Goal: Find specific page/section: Find specific page/section

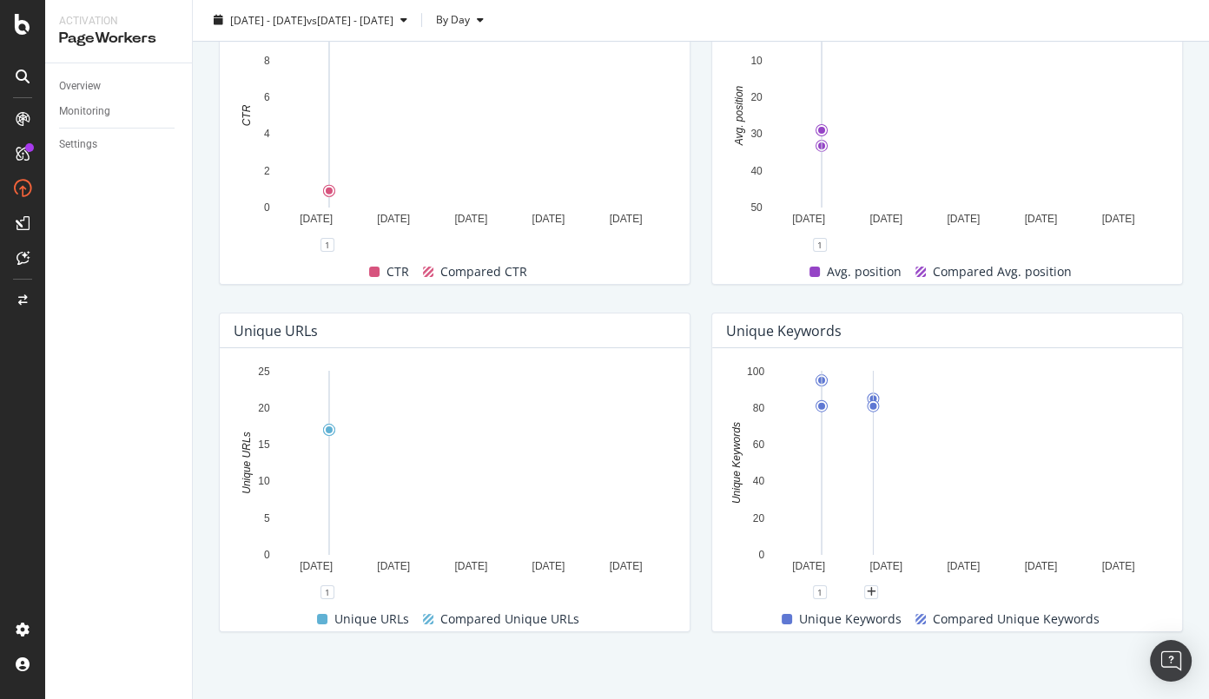
scroll to position [730, 0]
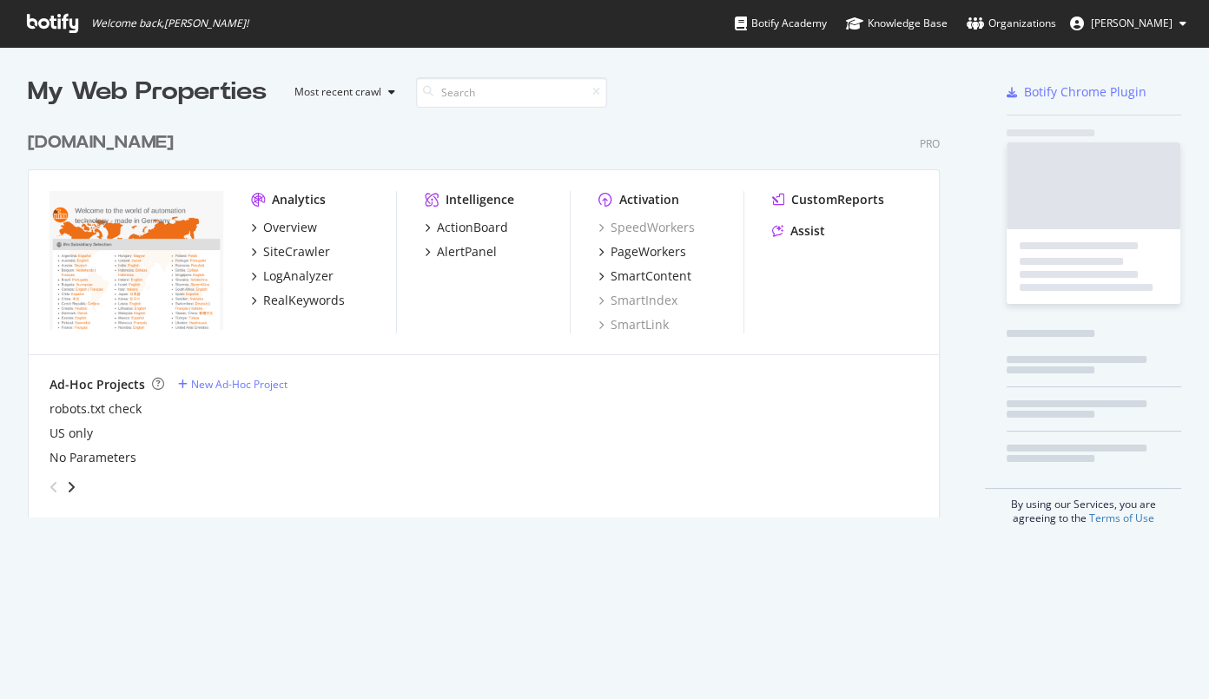
scroll to position [396, 914]
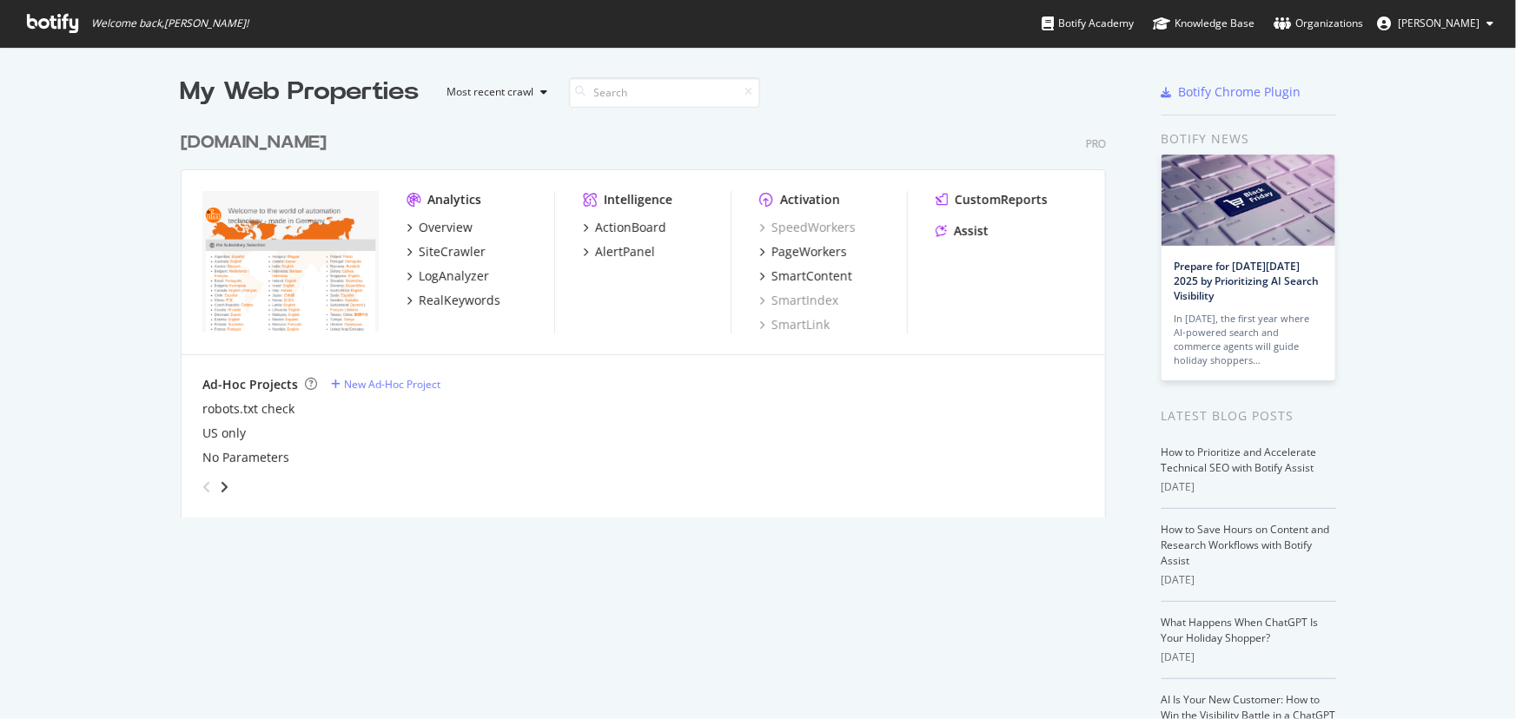
scroll to position [396, 927]
click at [448, 247] on div "SiteCrawler" at bounding box center [452, 251] width 67 height 17
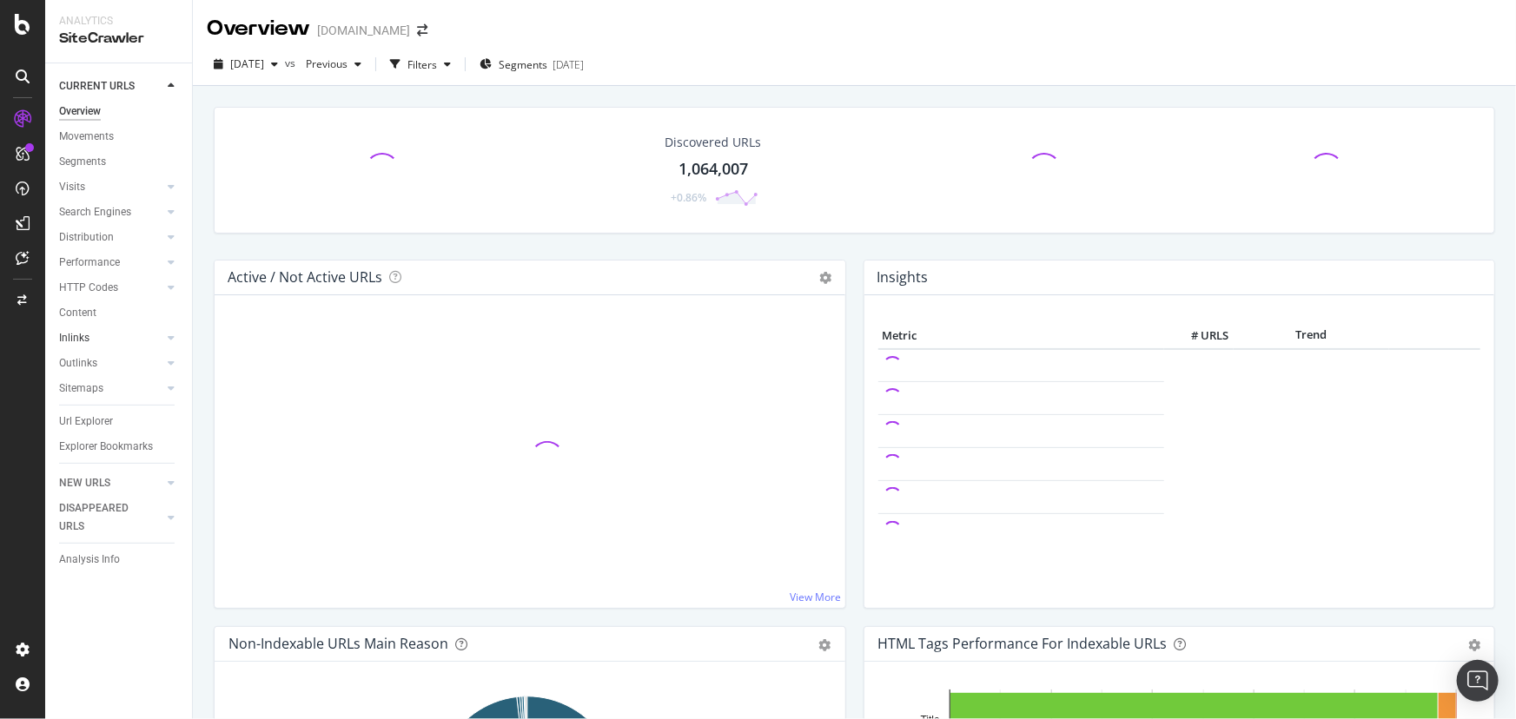
click at [106, 340] on link "Inlinks" at bounding box center [110, 338] width 103 height 18
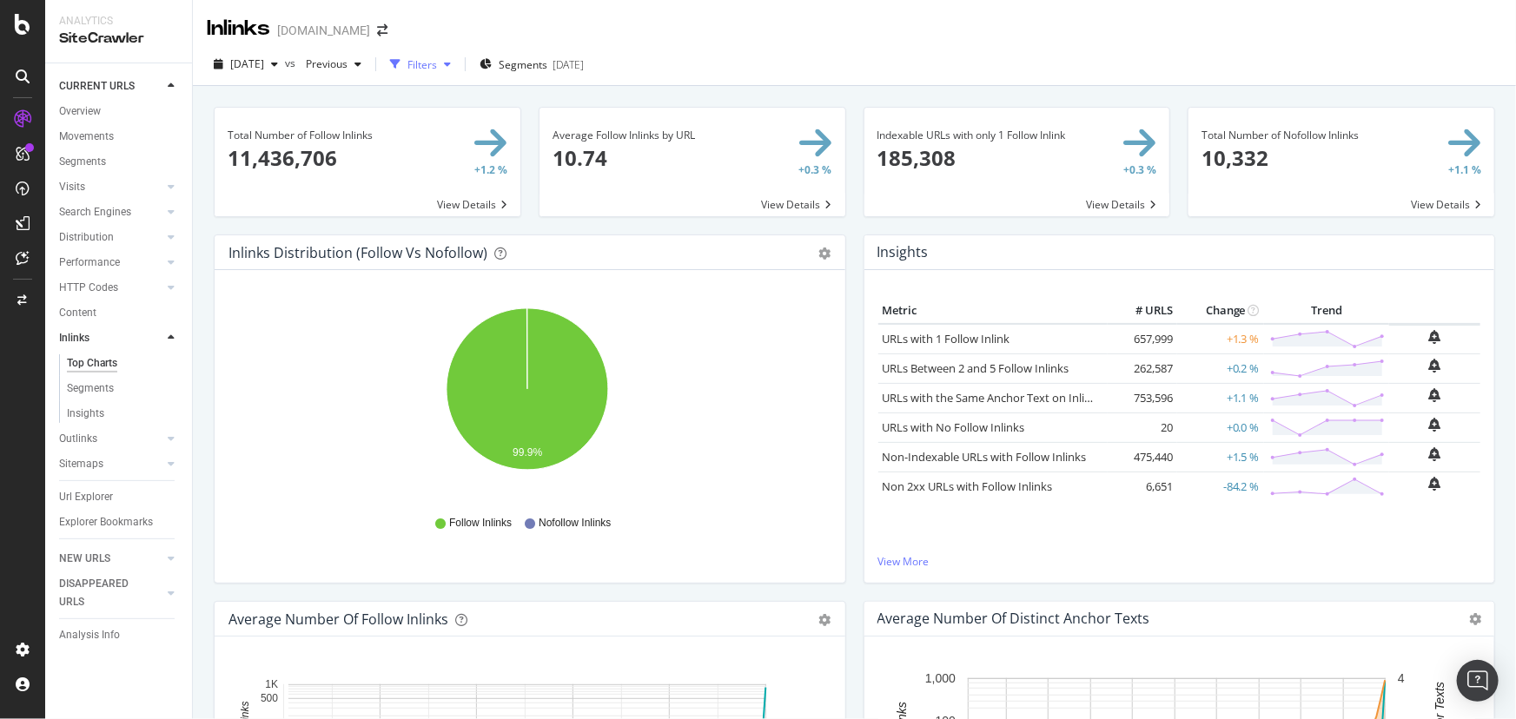
click at [454, 74] on div "Filters" at bounding box center [420, 64] width 75 height 26
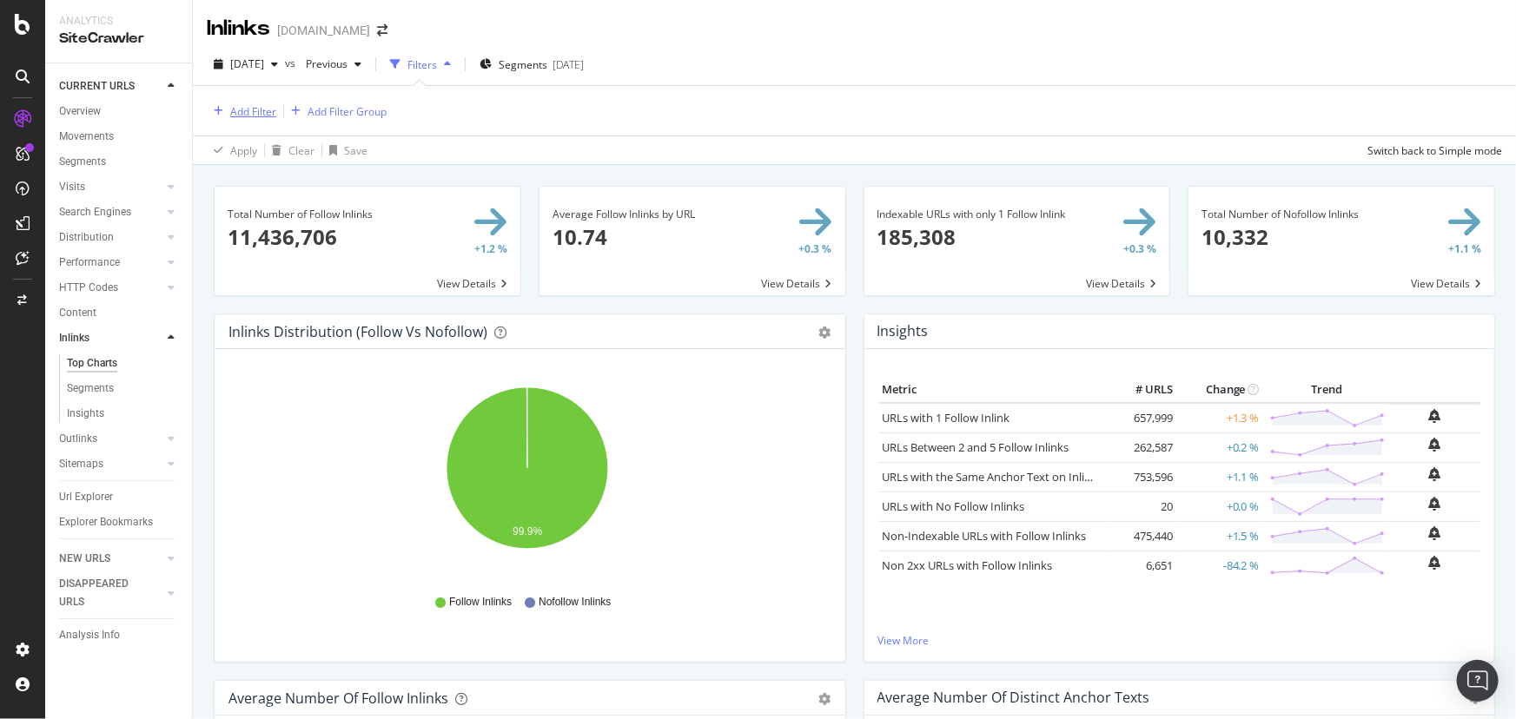
click at [259, 111] on div "Add Filter" at bounding box center [253, 111] width 46 height 15
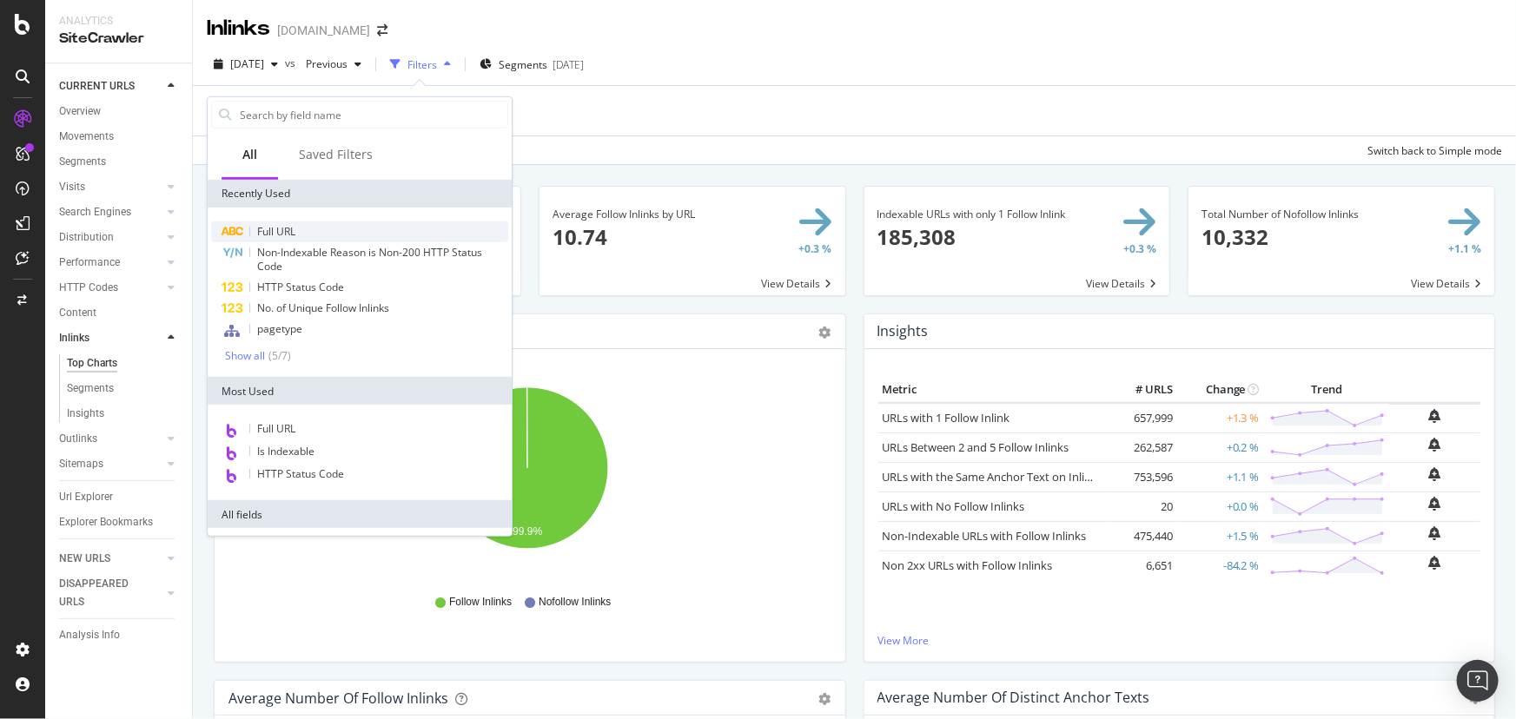
click at [353, 229] on div "Full URL" at bounding box center [359, 231] width 297 height 21
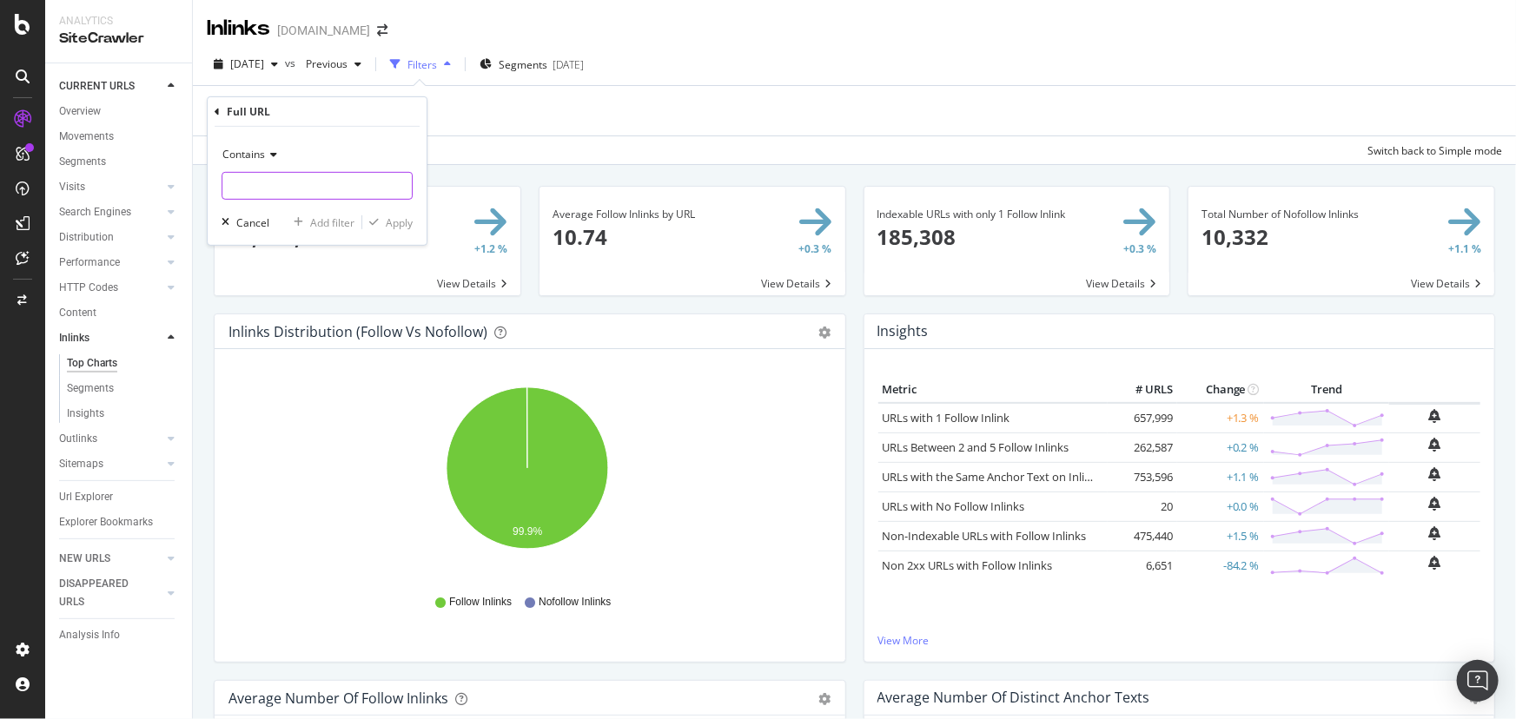
click at [323, 178] on input "text" at bounding box center [316, 186] width 189 height 28
paste input "[URL][DOMAIN_NAME]"
drag, startPoint x: 252, startPoint y: 188, endPoint x: 721, endPoint y: 206, distance: 469.4
click at [721, 206] on body "Analytics SiteCrawler CURRENT URLS Overview Movements Segments Visits Analysis …" at bounding box center [758, 359] width 1516 height 719
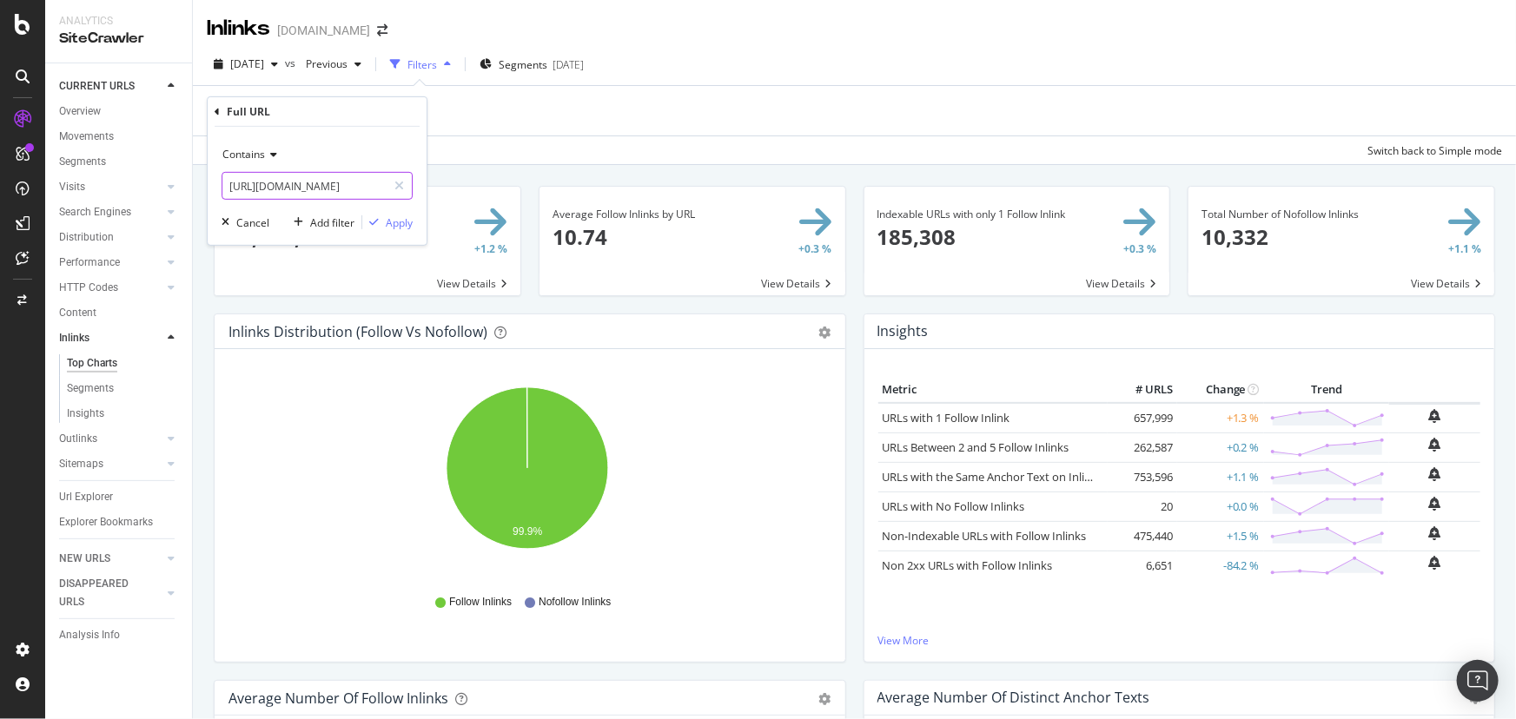
scroll to position [0, 0]
type input "/en/shared/industry-4-0-moneo"
